Goal: Information Seeking & Learning: Learn about a topic

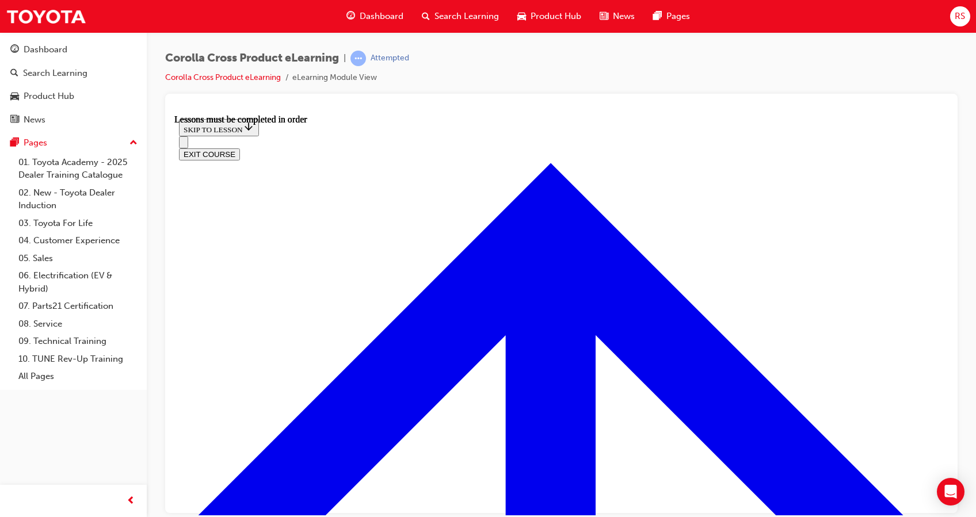
scroll to position [970, 0]
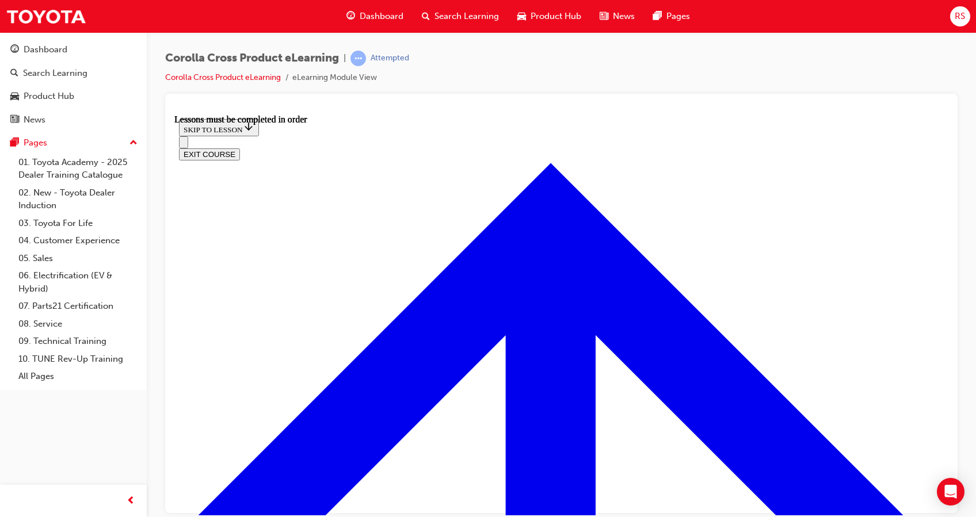
scroll to position [47, 0]
drag, startPoint x: 507, startPoint y: 163, endPoint x: 684, endPoint y: 178, distance: 177.2
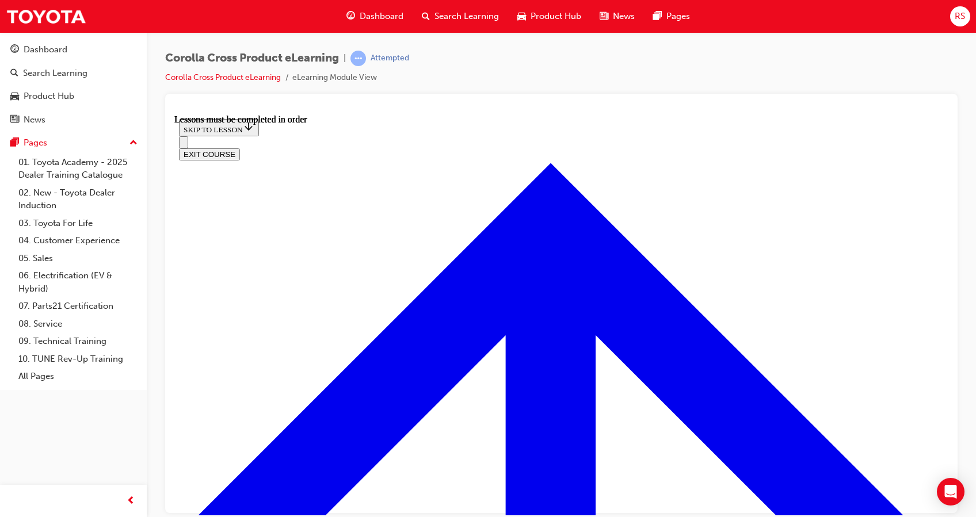
drag, startPoint x: 684, startPoint y: 178, endPoint x: 752, endPoint y: 213, distance: 76.4
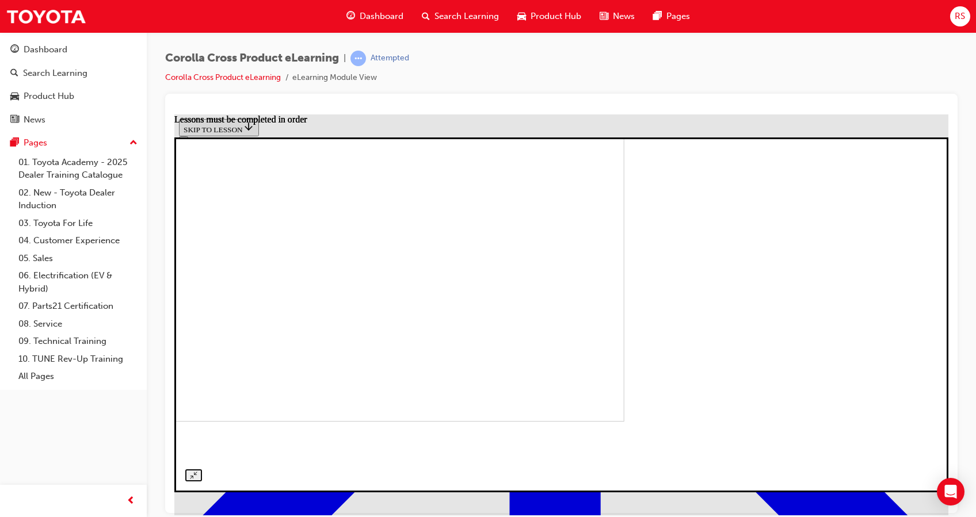
click at [538, 148] on div at bounding box center [561, 315] width 752 height 334
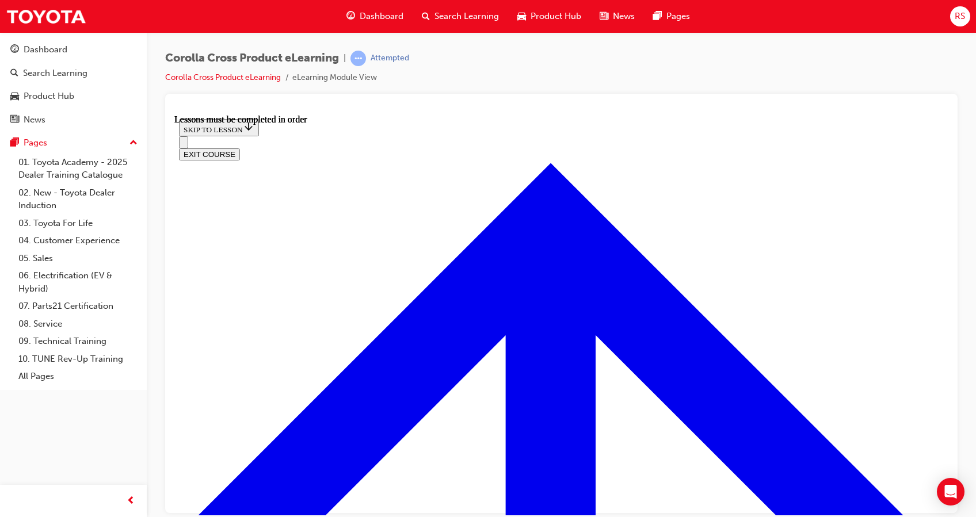
scroll to position [171, 0]
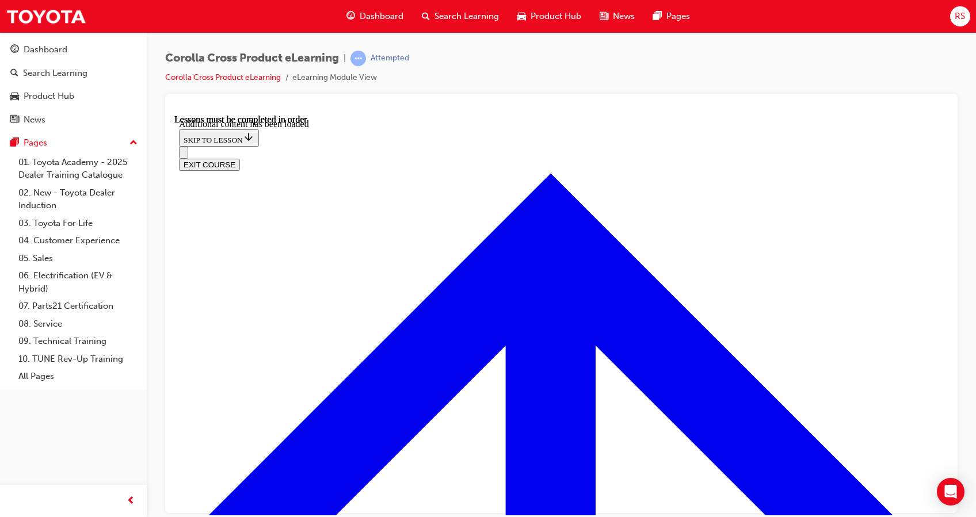
scroll to position [1579, 0]
radio input "true"
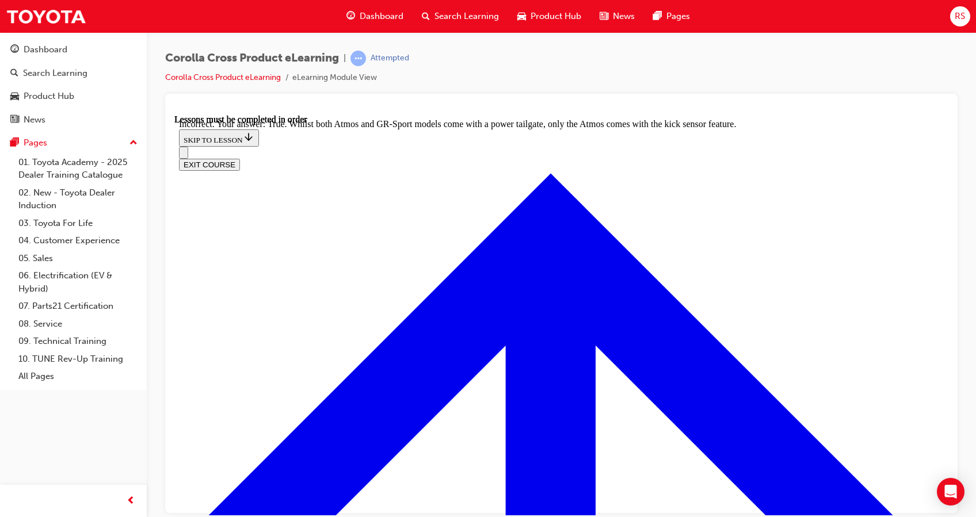
scroll to position [1698, 0]
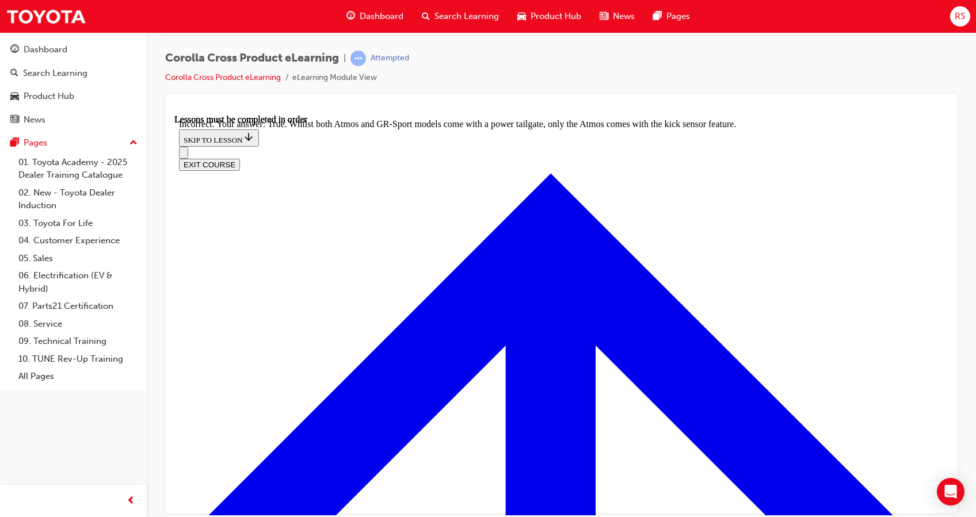
radio input "true"
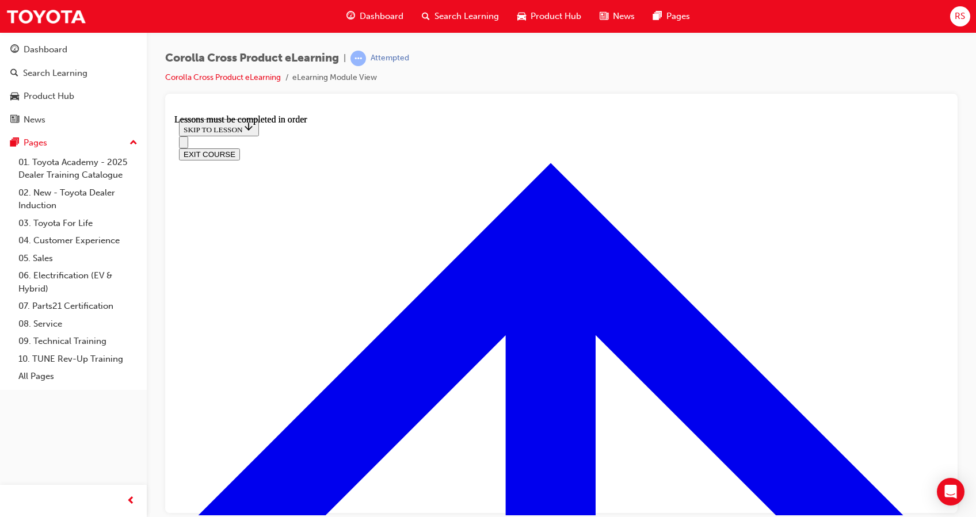
scroll to position [1218, 0]
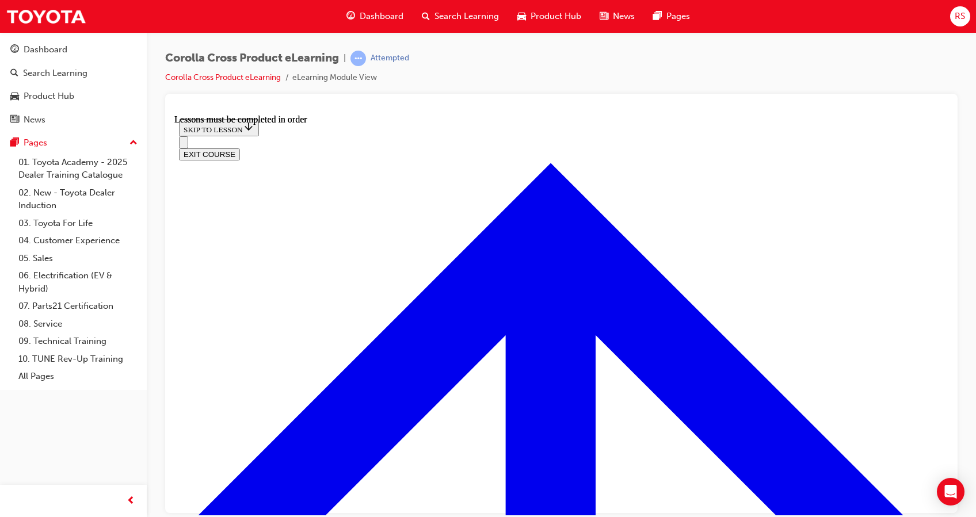
scroll to position [28, 0]
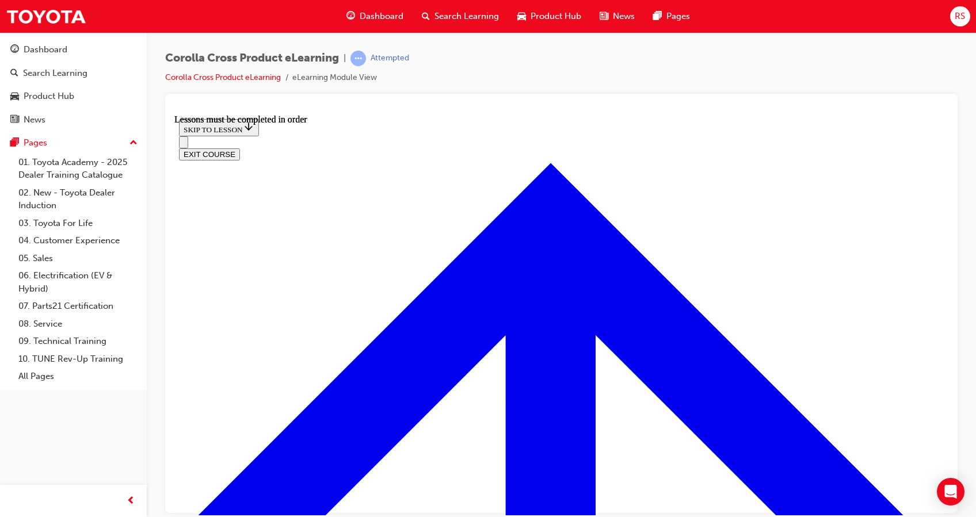
scroll to position [0, 0]
drag, startPoint x: 494, startPoint y: 338, endPoint x: 375, endPoint y: 346, distance: 119.4
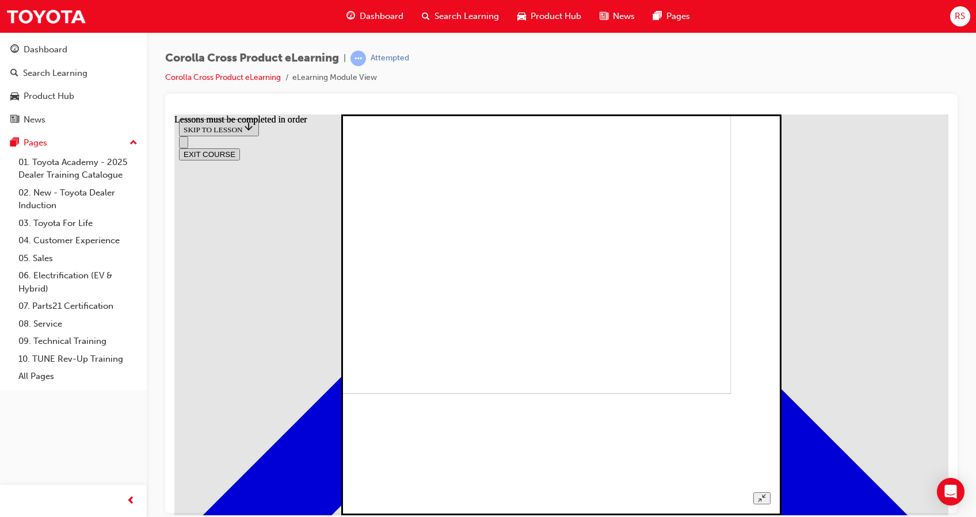
click at [677, 301] on img at bounding box center [530, 193] width 401 height 401
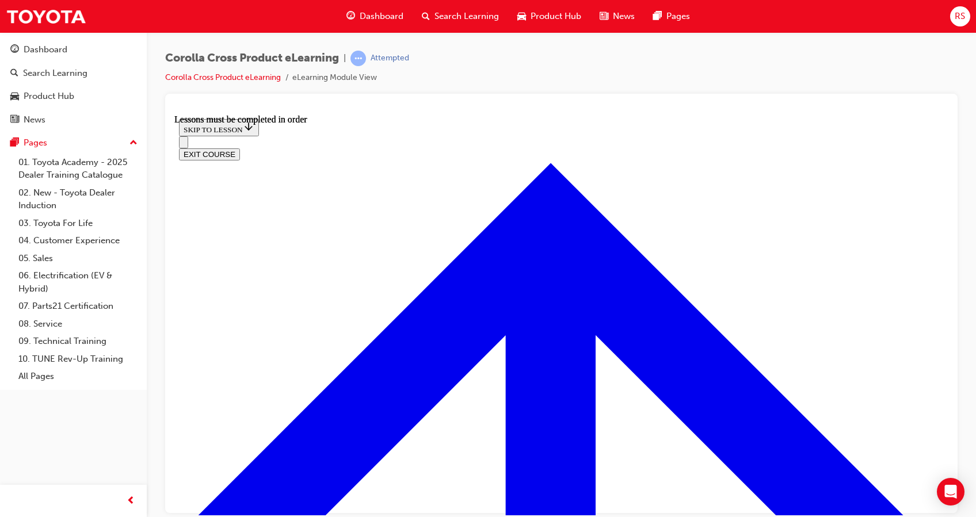
scroll to position [367, 0]
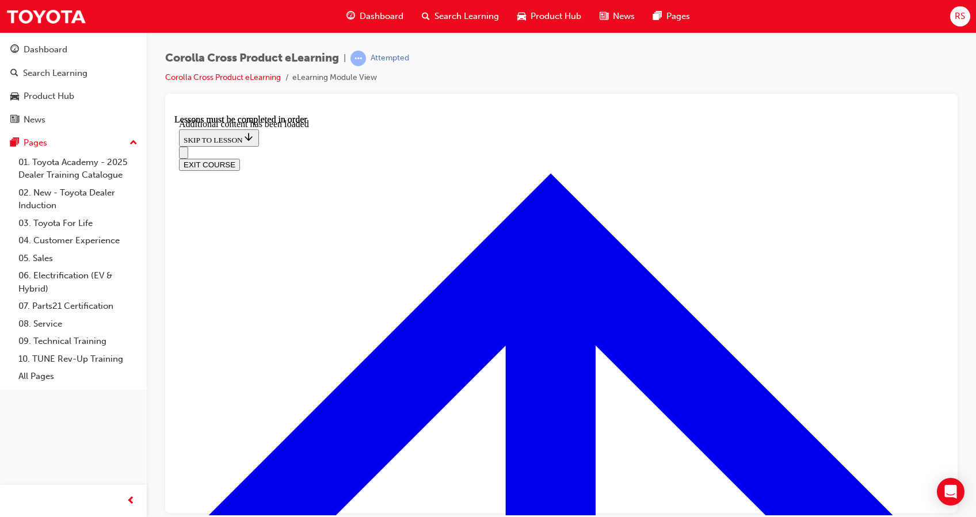
scroll to position [2646, 0]
checkbox input "true"
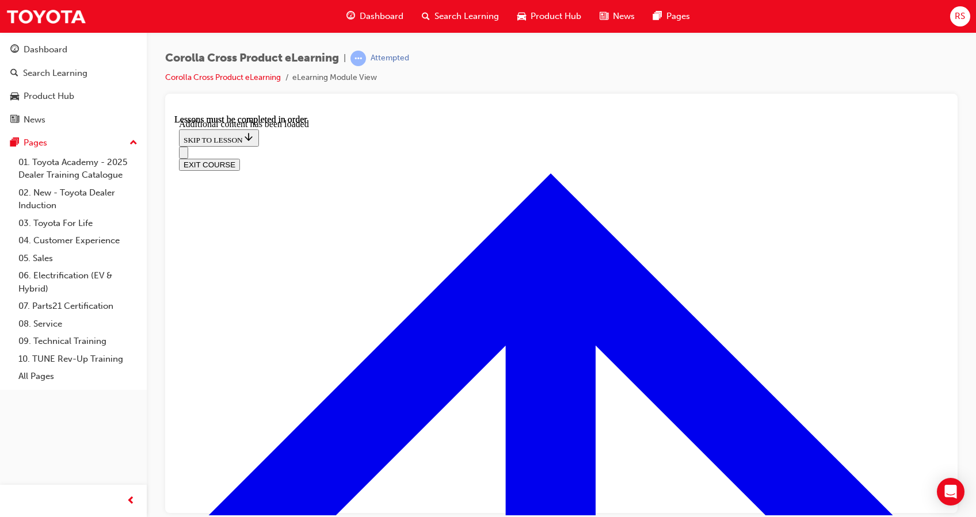
checkbox input "true"
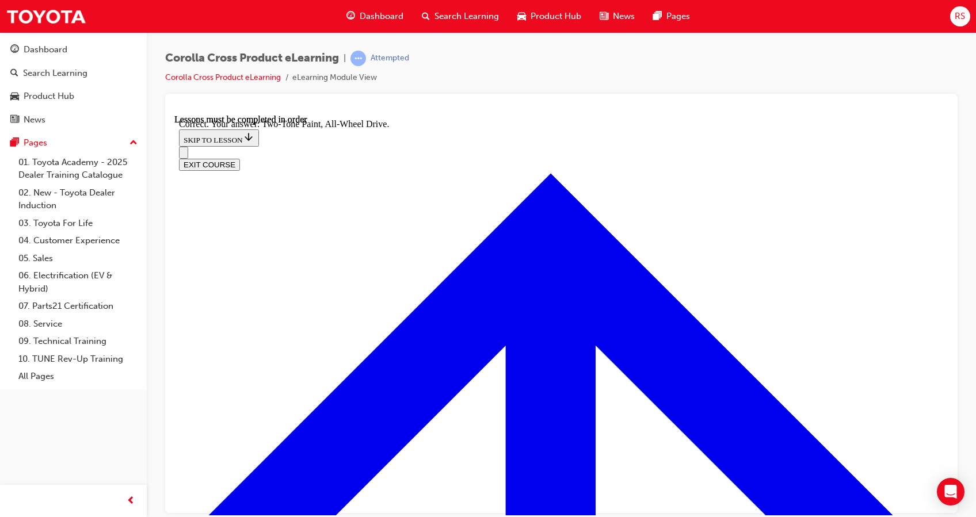
radio input "true"
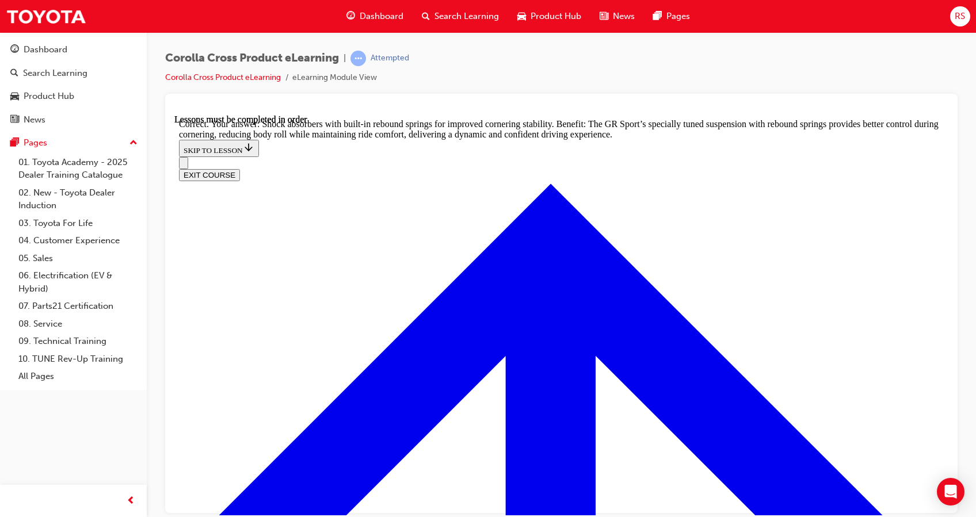
scroll to position [3493, 0]
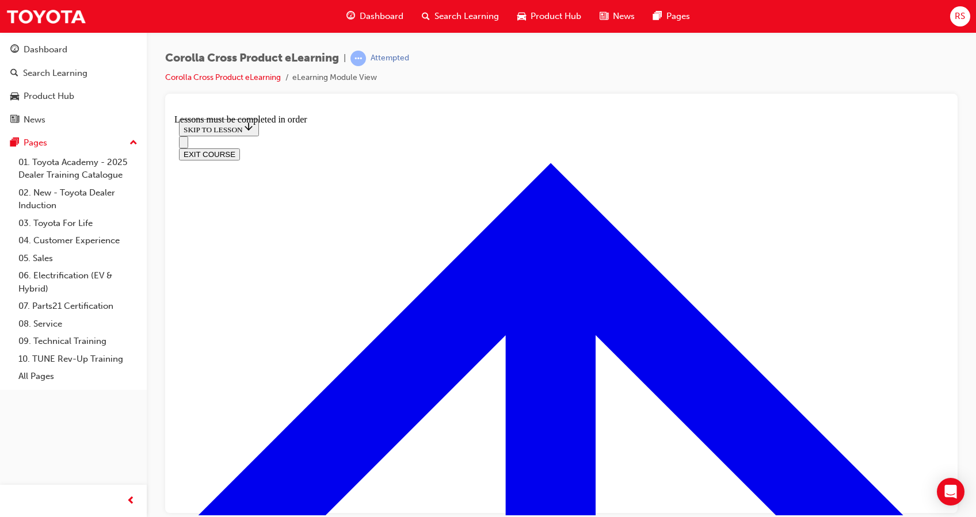
scroll to position [571, 0]
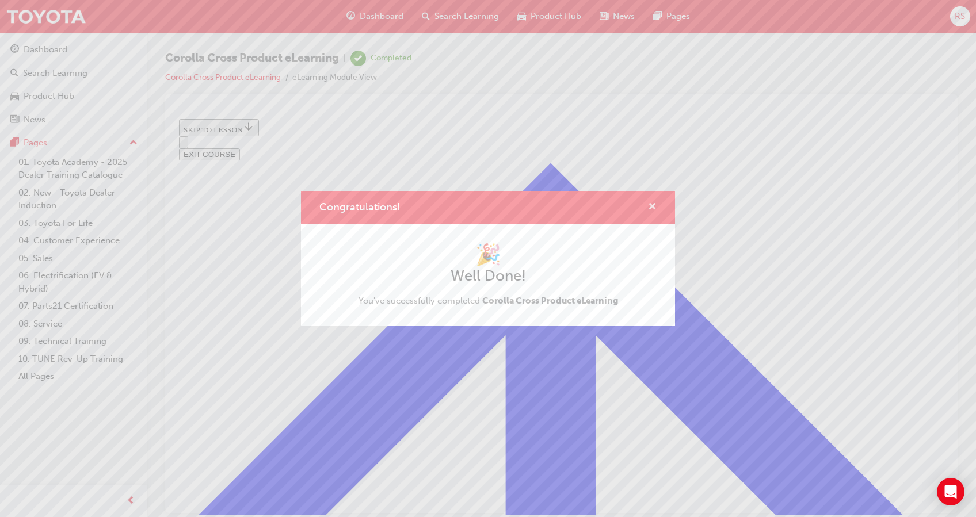
click at [649, 204] on span "cross-icon" at bounding box center [652, 208] width 9 height 10
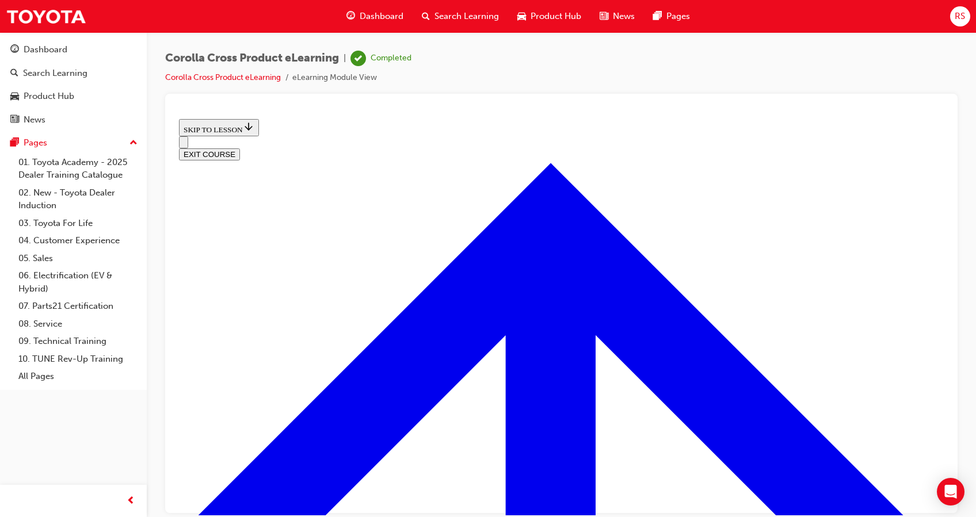
scroll to position [0, 0]
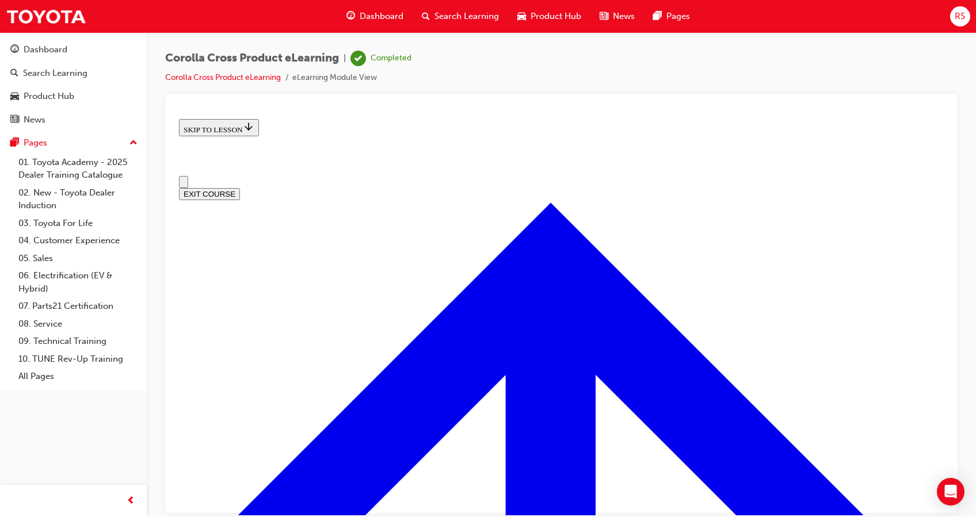
click at [240, 188] on button "EXIT COURSE" at bounding box center [209, 194] width 61 height 12
